Goal: Task Accomplishment & Management: Manage account settings

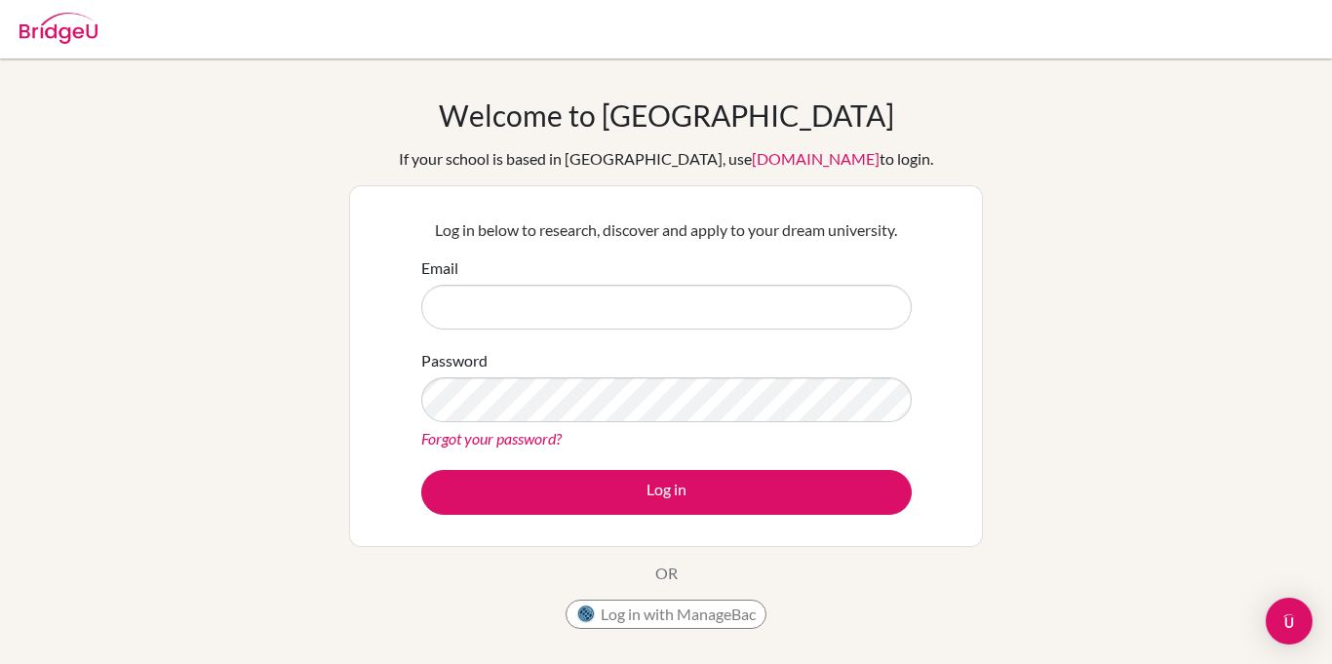
type input "[EMAIL_ADDRESS][DOMAIN_NAME]"
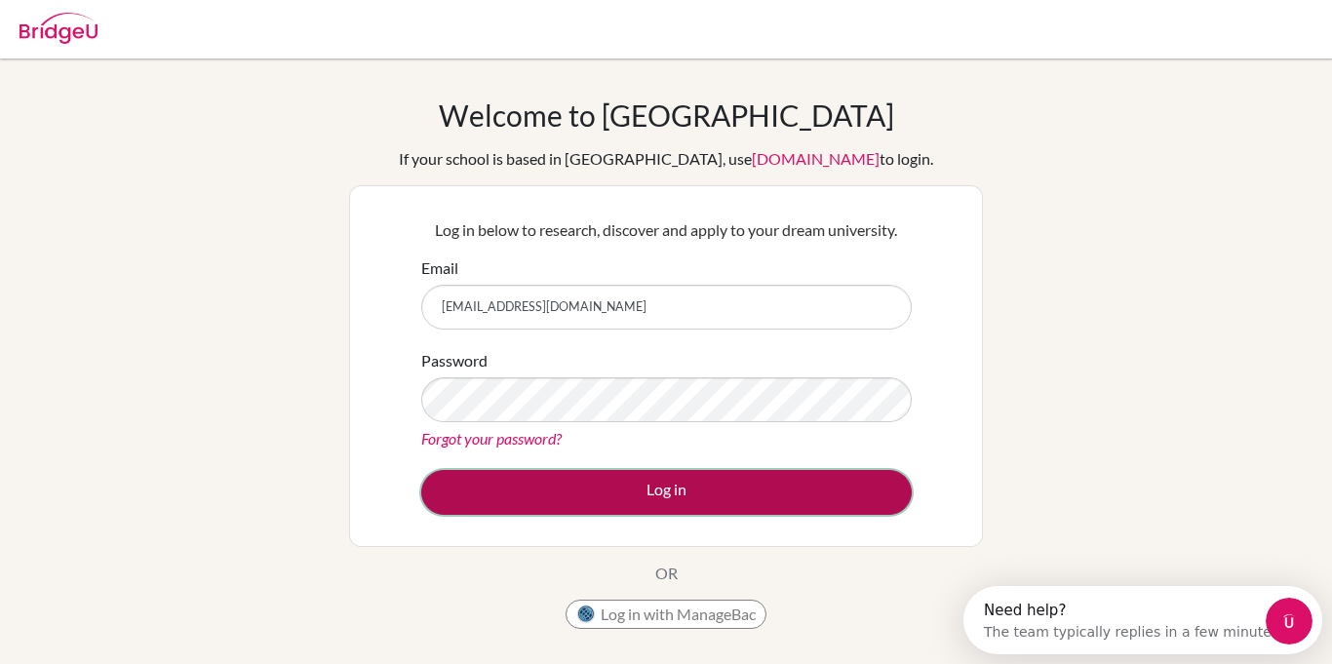
click at [687, 499] on button "Log in" at bounding box center [666, 492] width 490 height 45
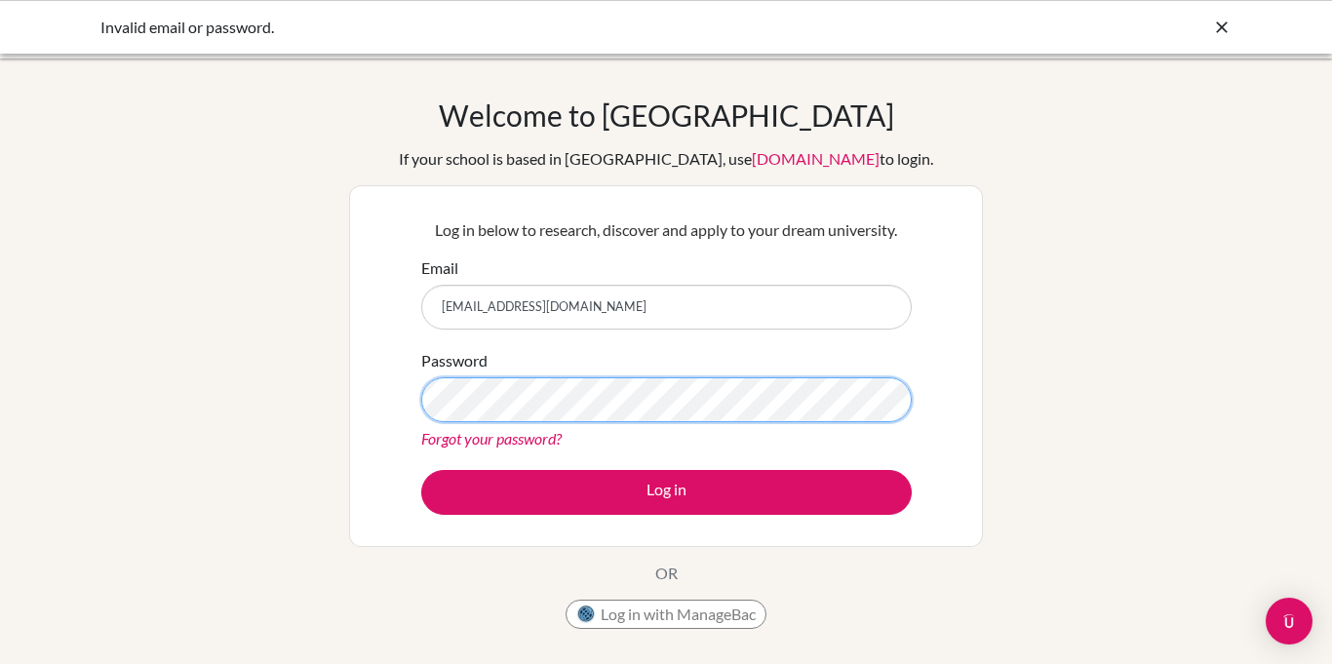
click at [421, 470] on button "Log in" at bounding box center [666, 492] width 490 height 45
